Goal: Navigation & Orientation: Find specific page/section

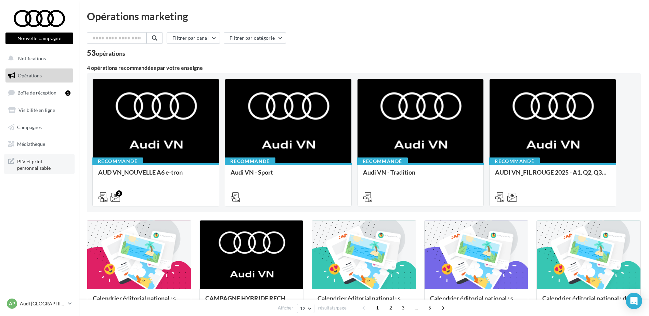
click at [37, 164] on span "PLV et print personnalisable" at bounding box center [43, 164] width 53 height 15
click at [37, 146] on span "Médiathèque" at bounding box center [31, 144] width 28 height 6
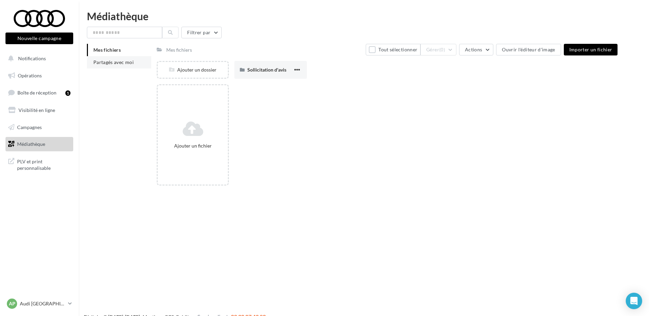
click at [121, 60] on span "Partagés avec moi" at bounding box center [113, 62] width 40 height 6
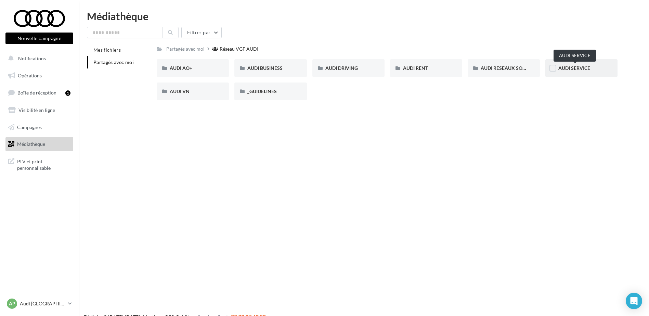
click at [569, 67] on span "AUDI SERVICE" at bounding box center [575, 68] width 32 height 6
